Goal: Task Accomplishment & Management: Manage account settings

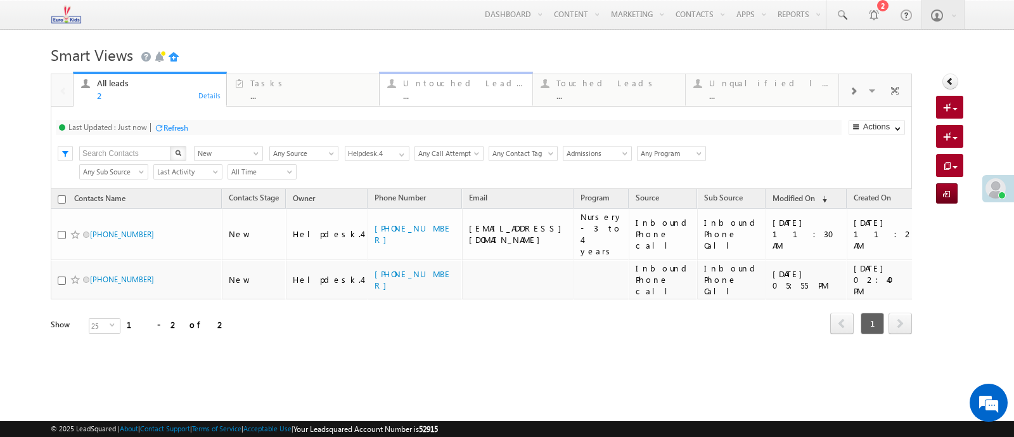
click at [452, 96] on div "..." at bounding box center [464, 96] width 122 height 10
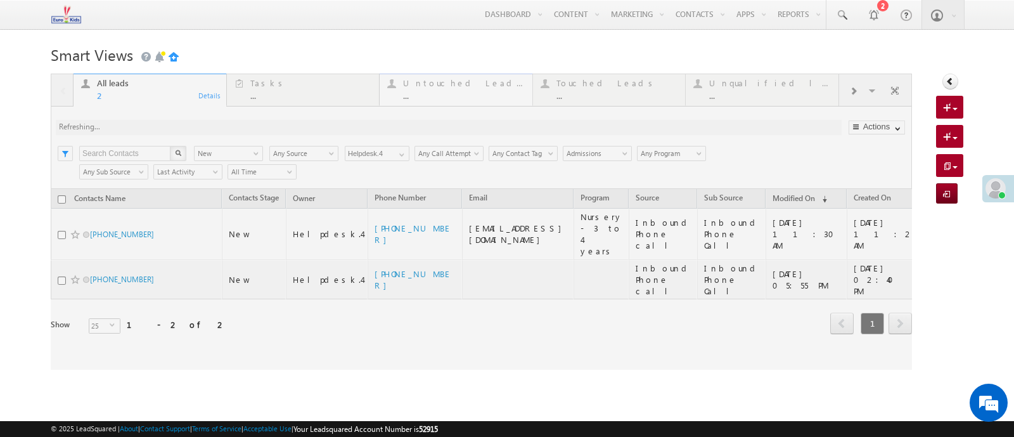
click at [452, 96] on div at bounding box center [481, 221] width 861 height 296
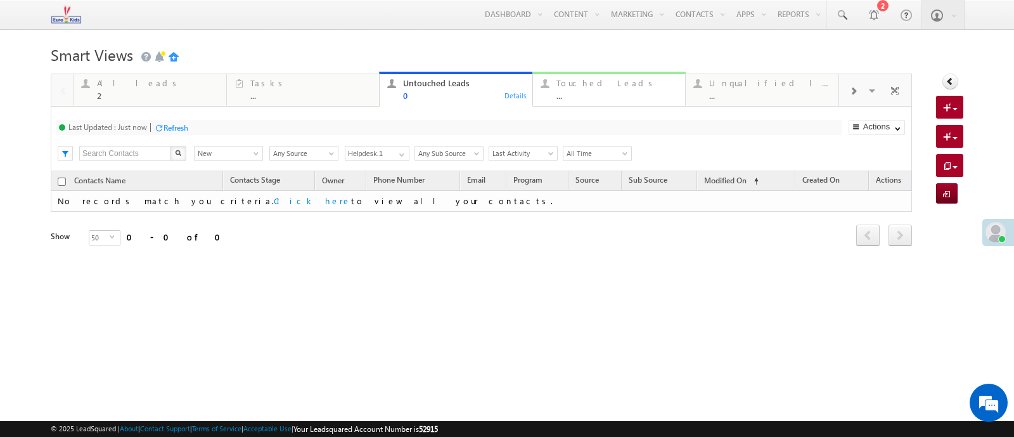
click at [606, 87] on div "Touched Leads" at bounding box center [617, 83] width 122 height 10
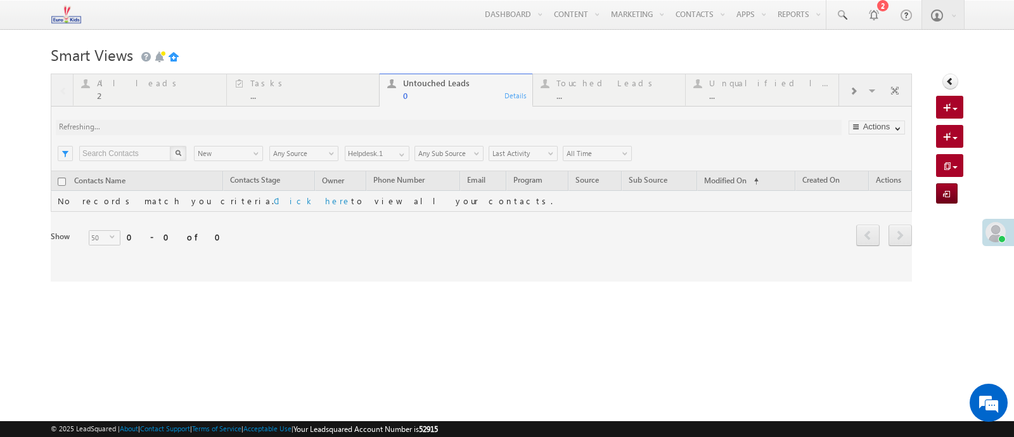
click at [426, 101] on div at bounding box center [481, 177] width 861 height 208
click at [431, 97] on div at bounding box center [481, 177] width 861 height 208
click at [431, 96] on div at bounding box center [481, 177] width 861 height 208
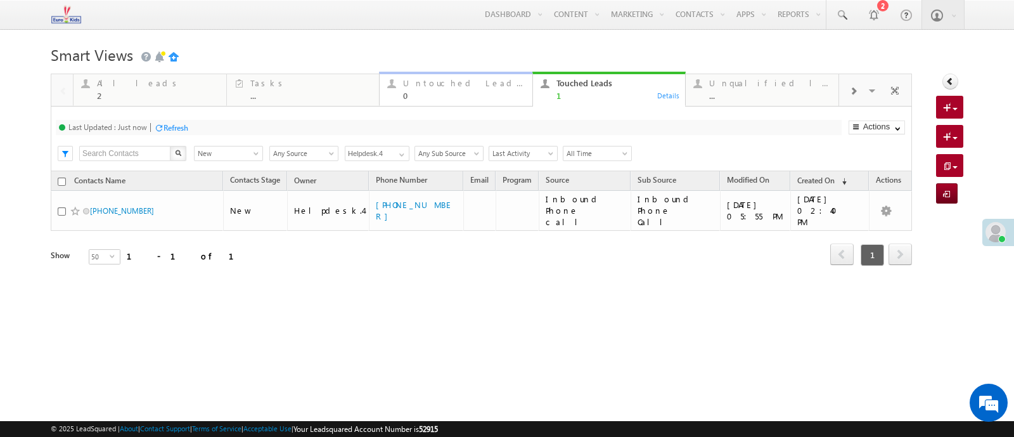
click at [471, 91] on div "0" at bounding box center [464, 96] width 122 height 10
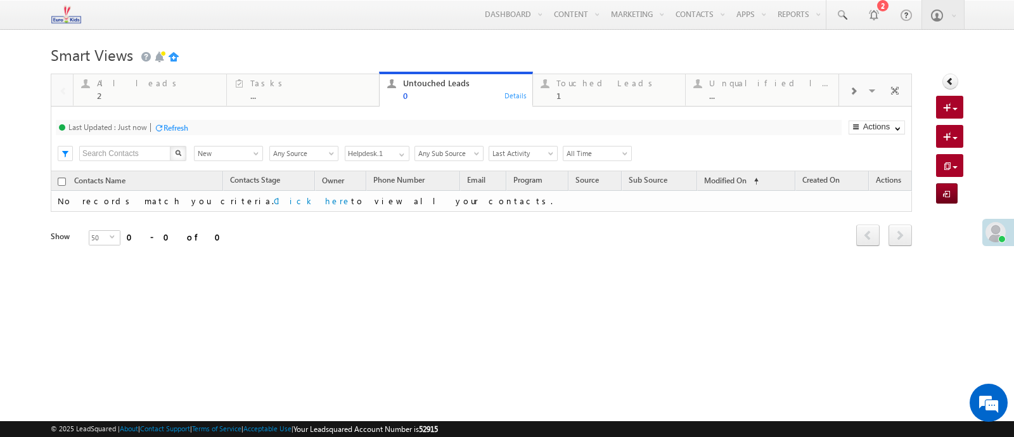
click at [388, 151] on input "Helpdesk.1" at bounding box center [377, 153] width 65 height 15
click at [386, 163] on link "Helpdesk.4" at bounding box center [377, 168] width 65 height 15
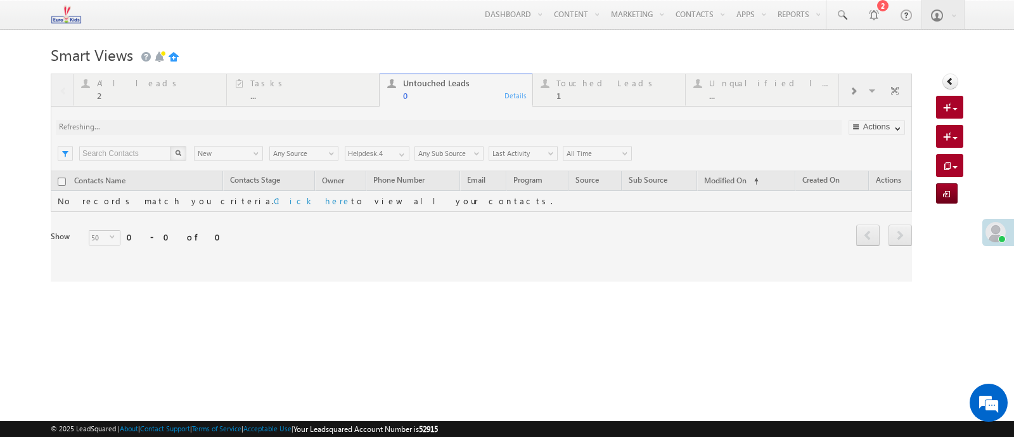
type input "Helpdesk.4"
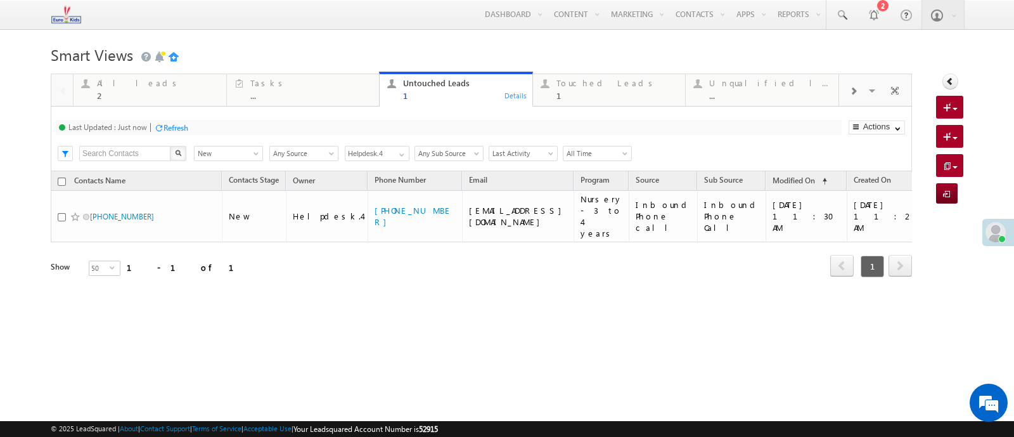
click at [390, 128] on div "Last Updated : Just now Refresh Refreshing..." at bounding box center [449, 127] width 786 height 15
